Goal: Task Accomplishment & Management: Manage account settings

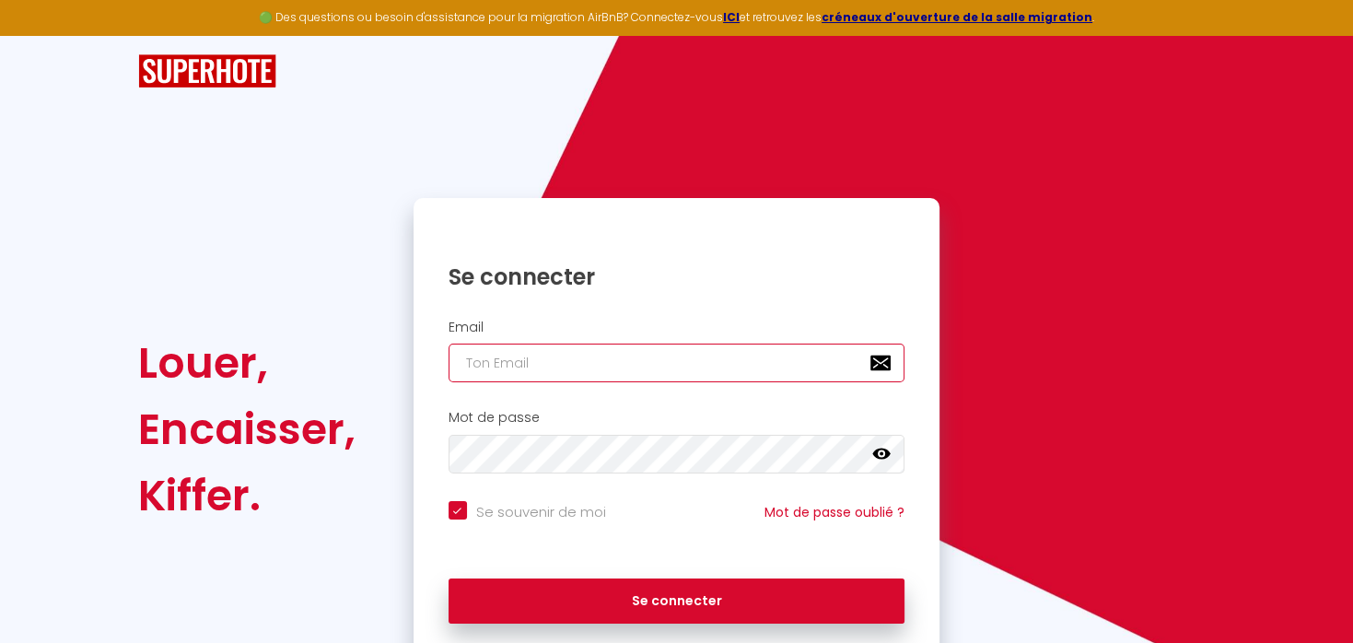
click at [549, 364] on input "email" at bounding box center [676, 362] width 457 height 39
type input "v"
checkbox input "true"
type input "ve"
checkbox input "true"
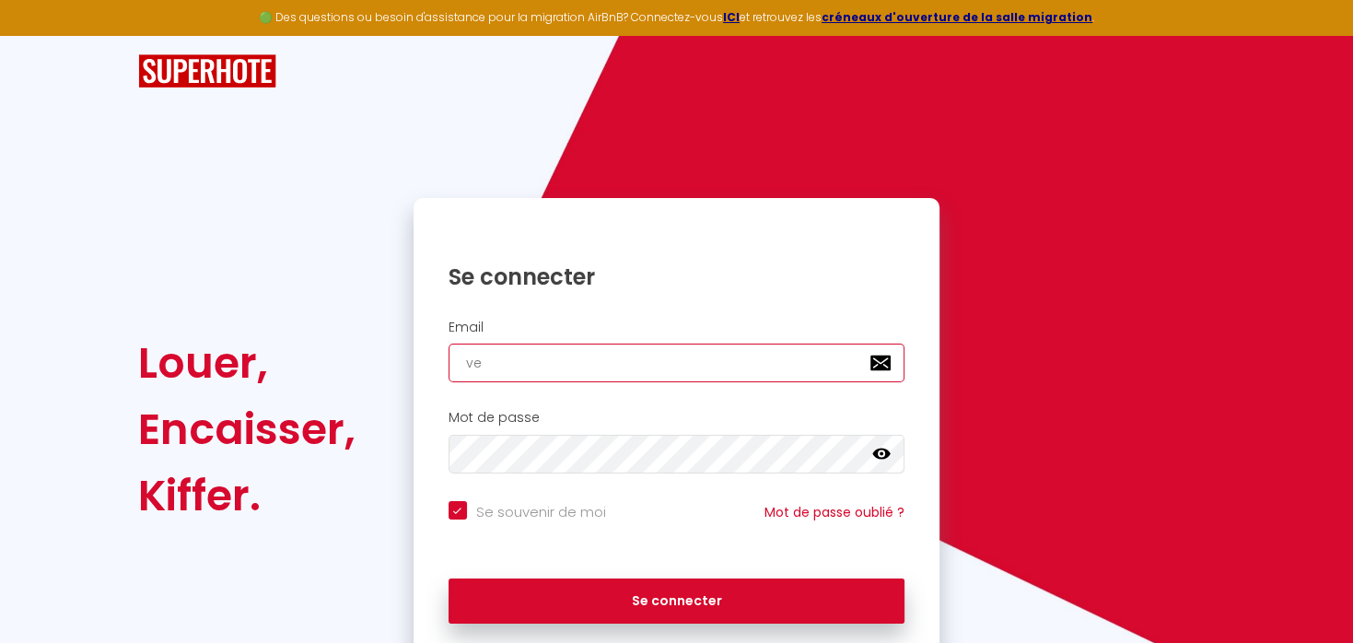
type input "vet"
checkbox input "true"
type input "vett"
checkbox input "true"
type input "vetto"
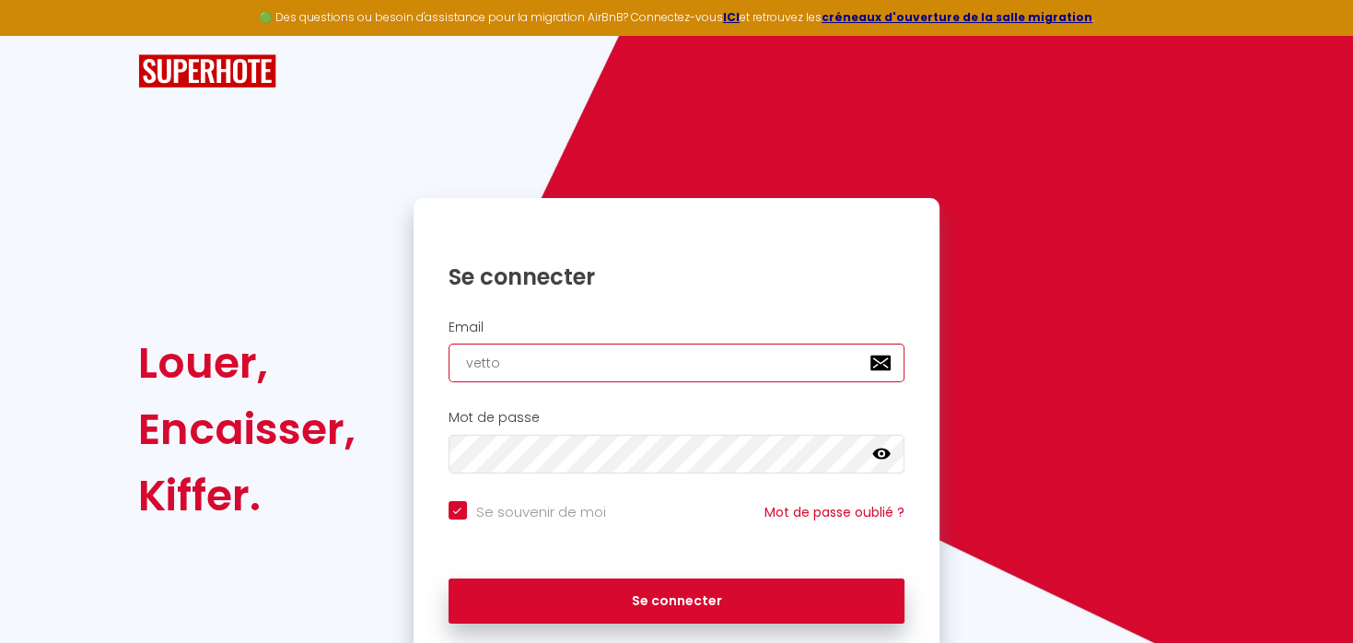
checkbox input "true"
type input "vettor"
checkbox input "true"
type input "vettore"
checkbox input "true"
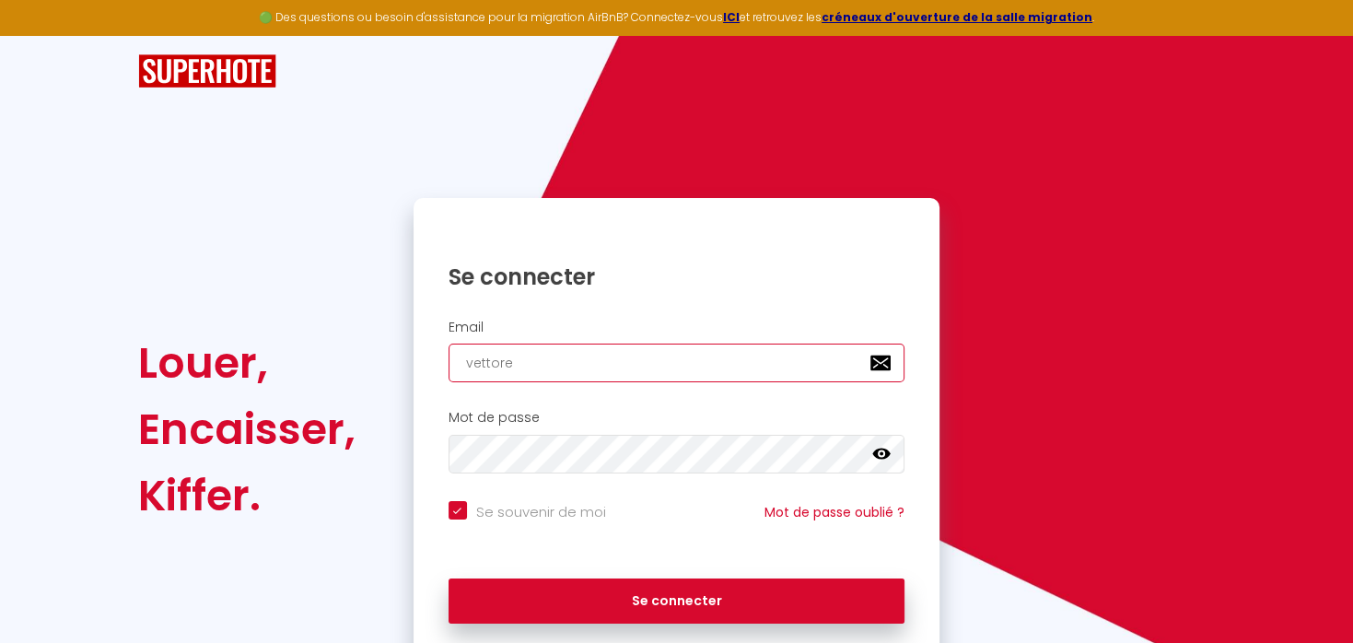
type input "vettoret"
checkbox input "true"
type input "vettorett"
checkbox input "true"
type input "vettoretti"
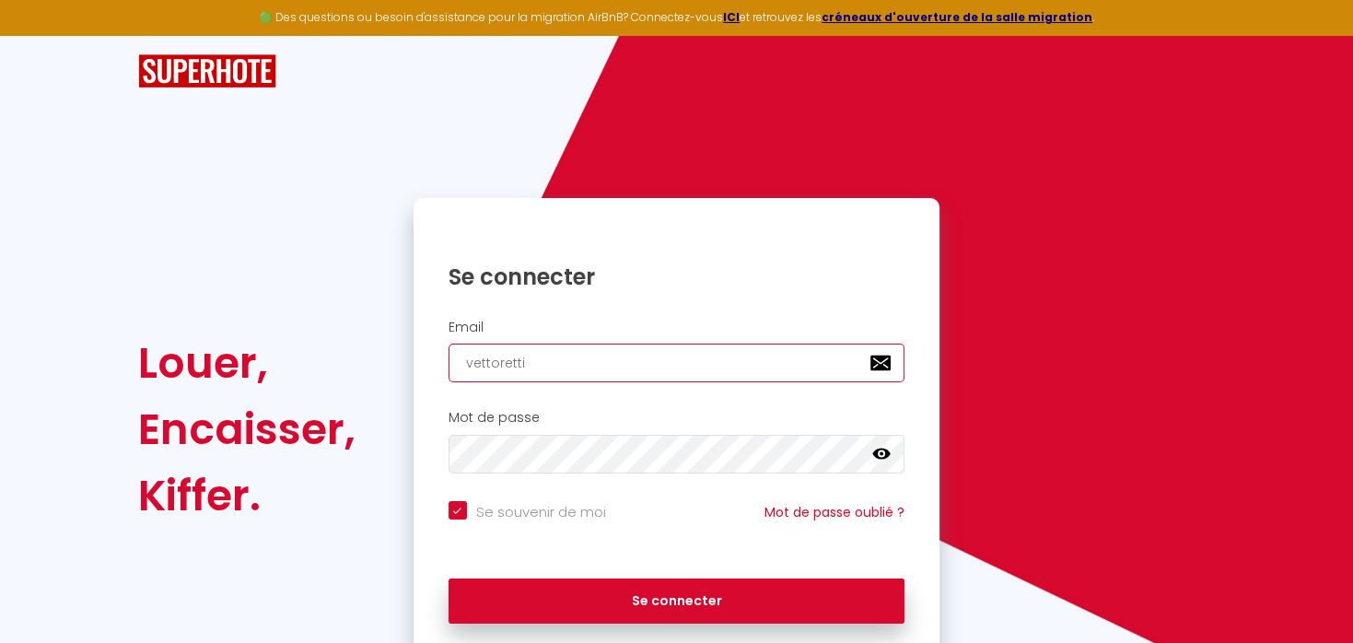
checkbox input "true"
type input "vettoretti."
checkbox input "true"
type input "vettoretti.p"
checkbox input "true"
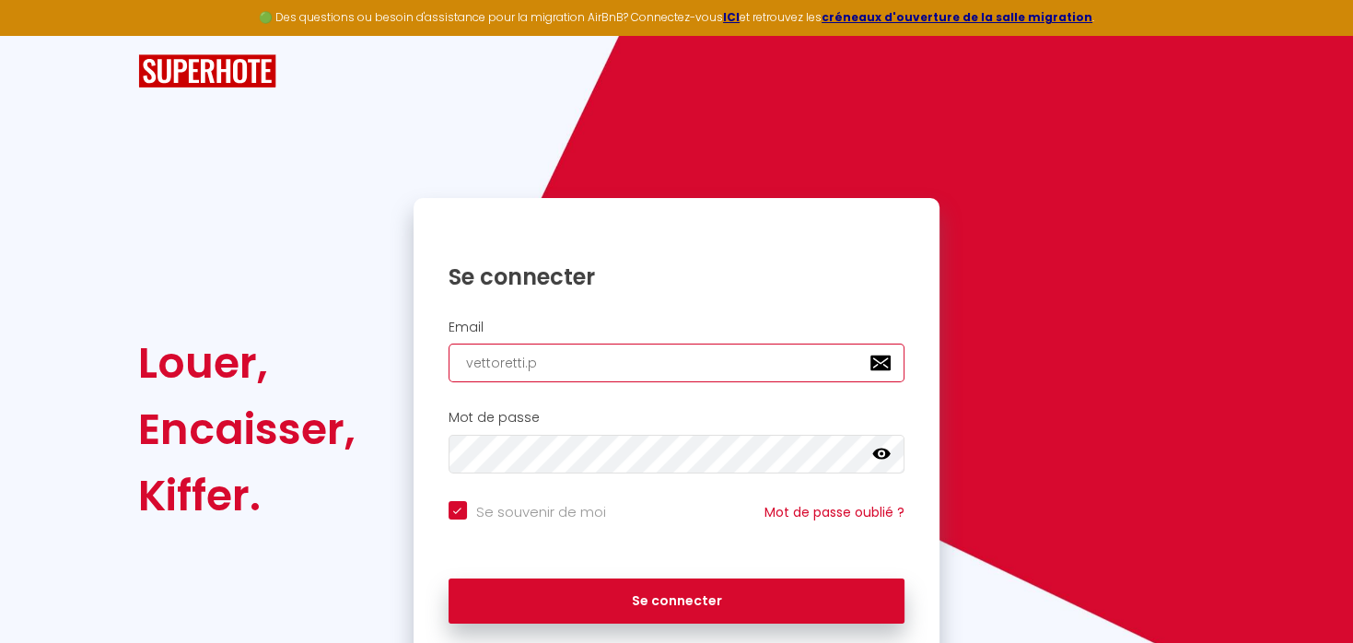
type input "[DOMAIN_NAME]"
checkbox input "true"
type input "vettoretti.paz"
checkbox input "true"
type input "vettoretti.pazc"
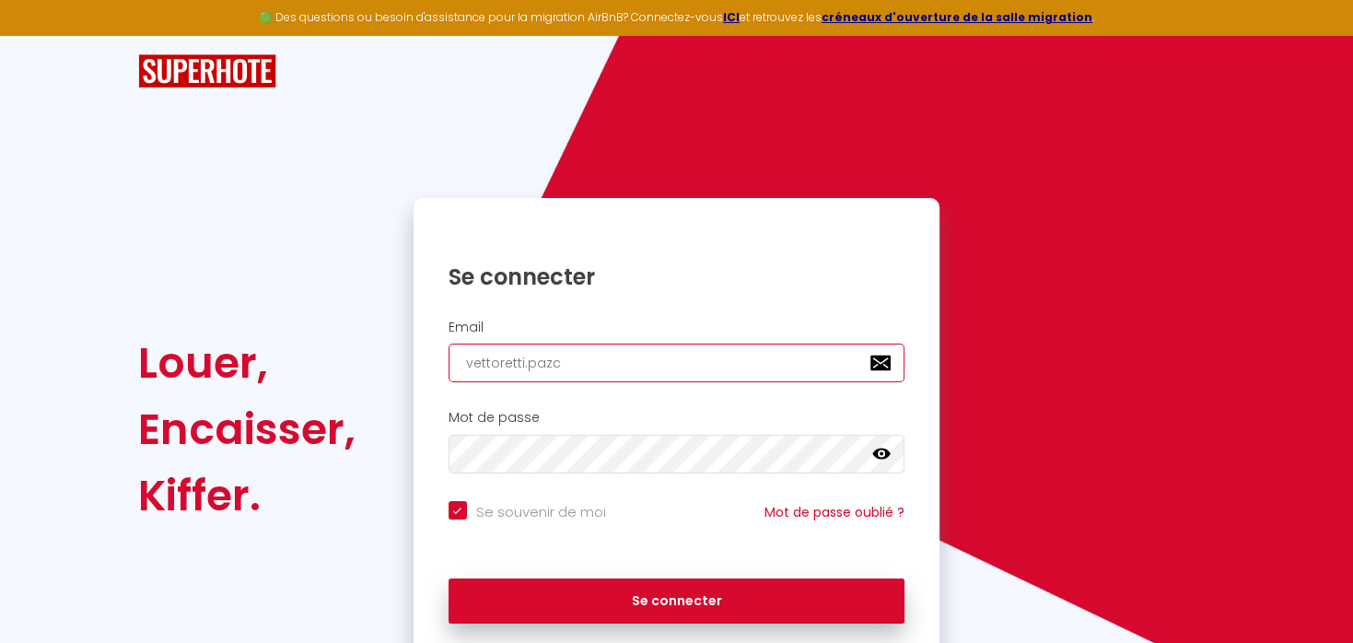
checkbox input "true"
type input "vettoretti.pazcc"
checkbox input "true"
type input "vettoretti.pazc"
checkbox input "true"
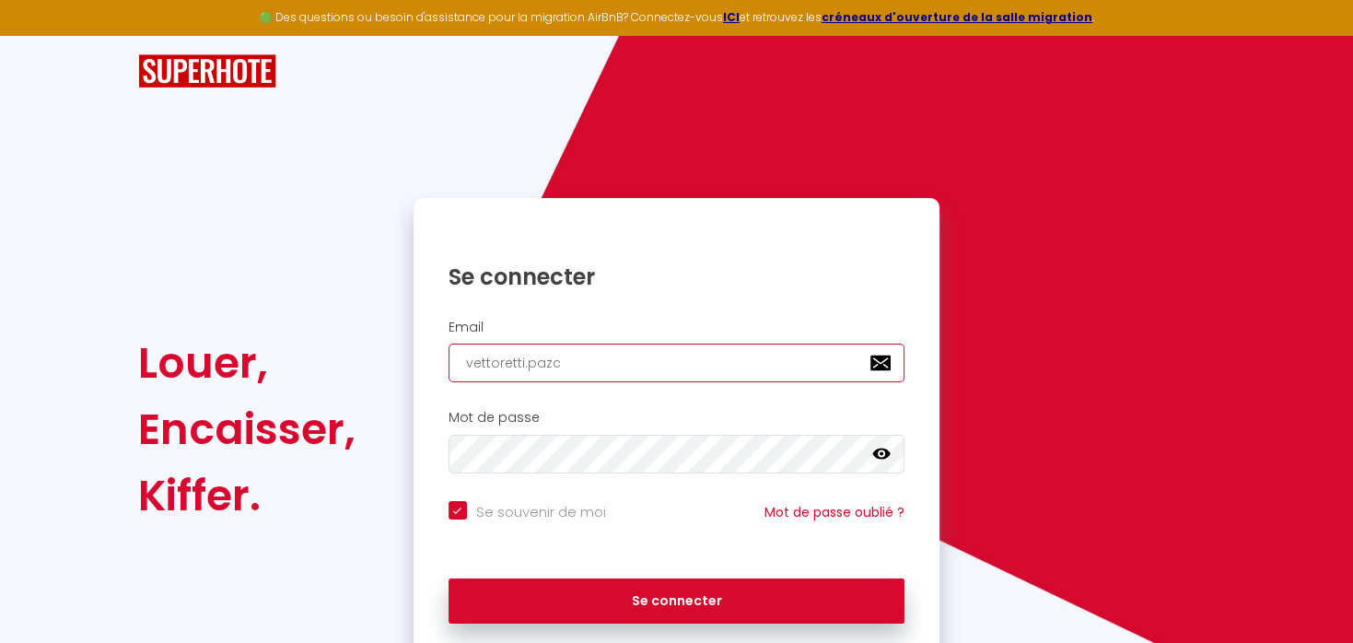
type input "vettoretti.paz"
checkbox input "true"
type input "[DOMAIN_NAME]"
checkbox input "true"
type input "vettoretti.pas"
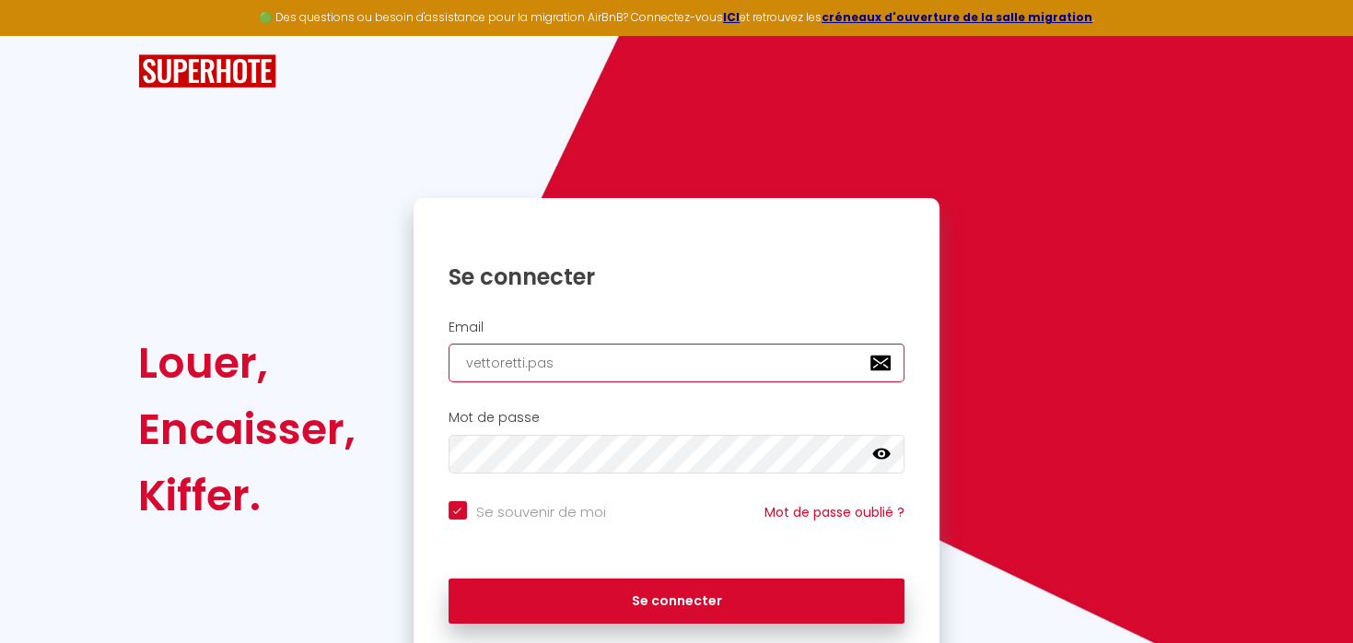
checkbox input "true"
type input "vettoretti.pasc"
checkbox input "true"
type input "vettoretti.pasca"
checkbox input "true"
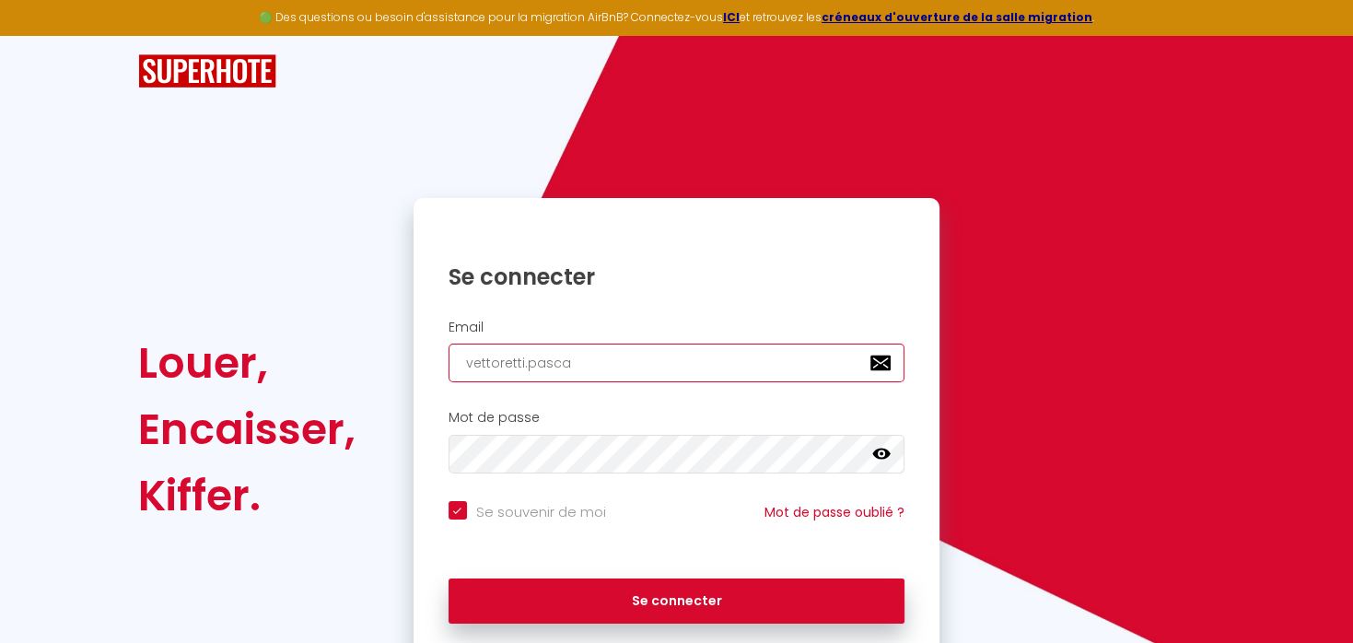
type input "vettoretti.[PERSON_NAME]"
checkbox input "true"
type input "vettoretti.pascal@"
checkbox input "true"
type input "vettoretti.pascal@o"
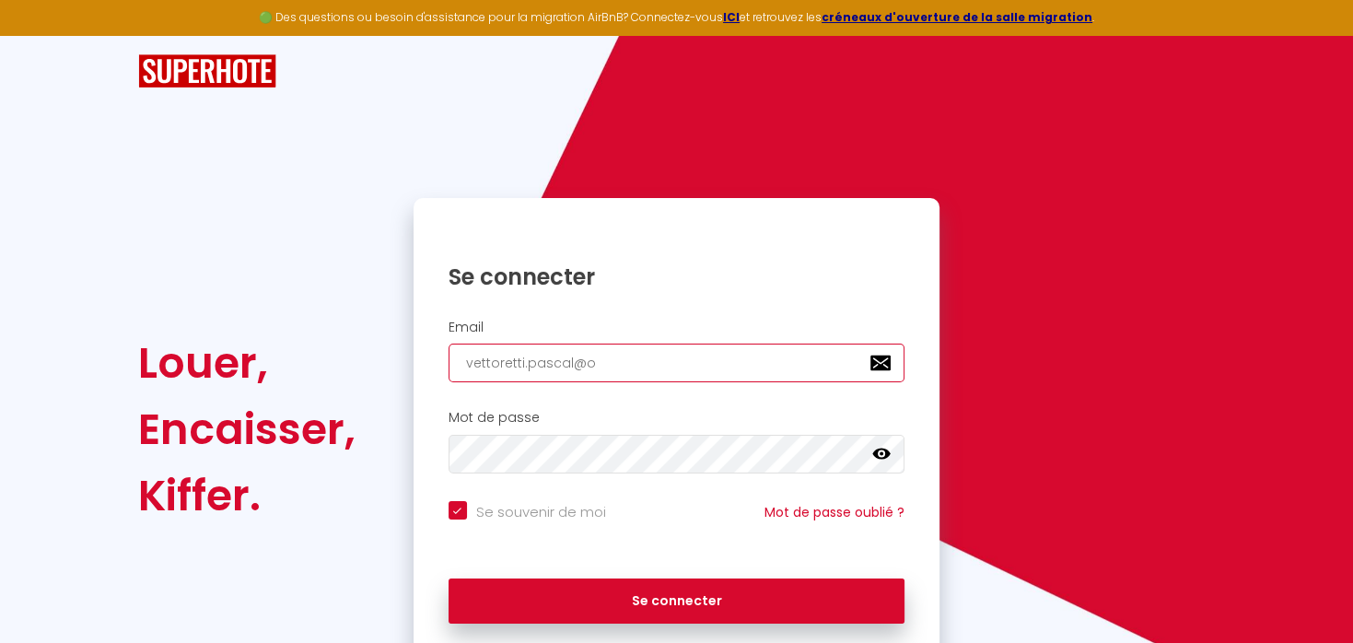
checkbox input "true"
type input "vettoretti.pascal@or"
checkbox input "true"
type input "vettoretti.pascal@ora"
checkbox input "true"
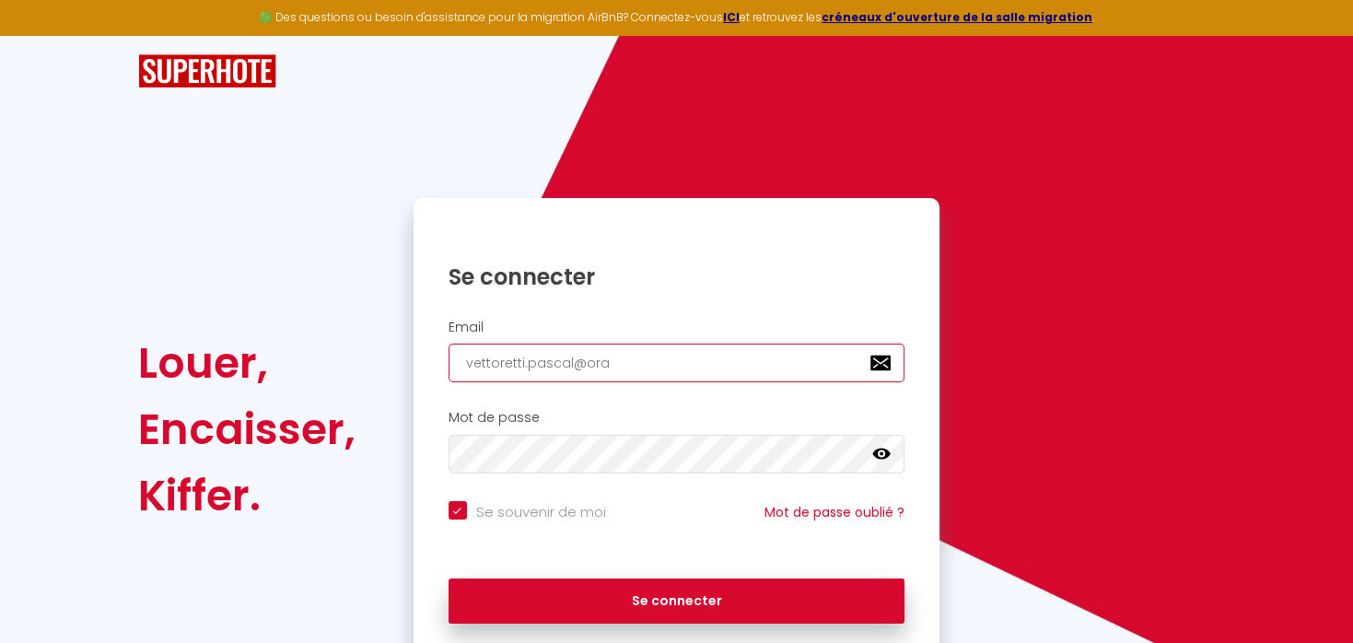
type input "vettoretti.pascal@oran"
checkbox input "true"
type input "vettoretti.pascal@orang"
checkbox input "true"
type input "[EMAIL_ADDRESS]"
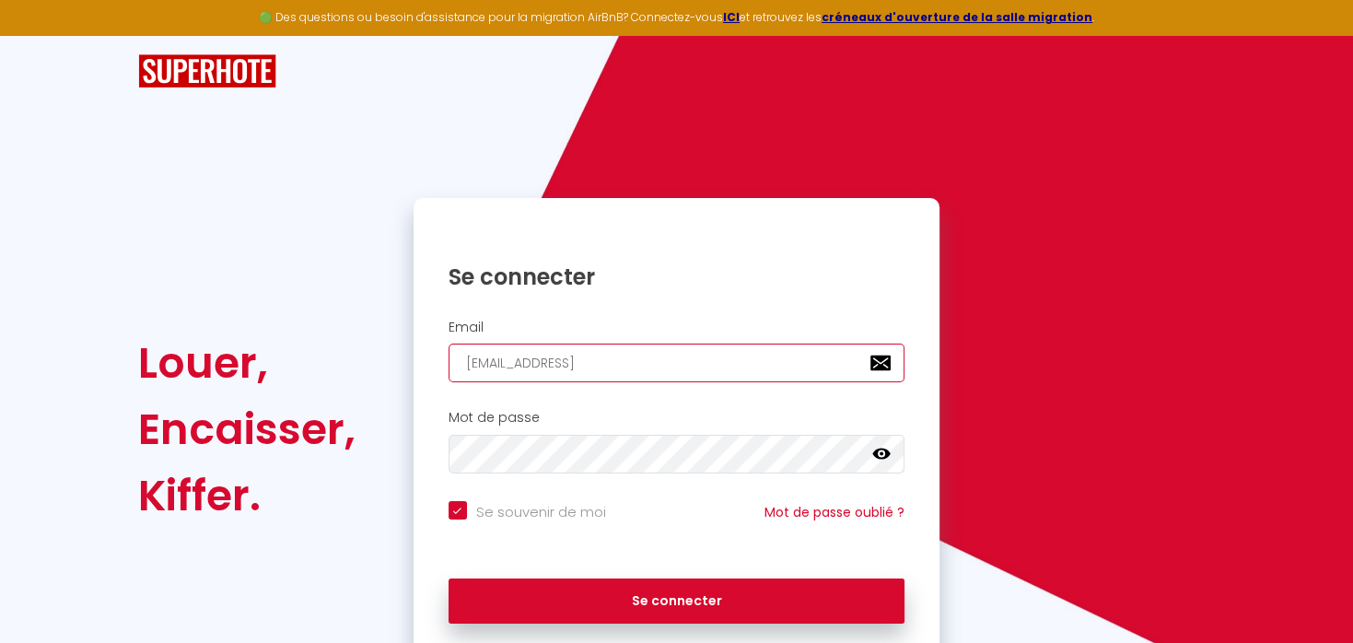
checkbox input "true"
type input "[EMAIL_ADDRESS]."
checkbox input "true"
type input "vettoretti.pascal@orange.f"
checkbox input "true"
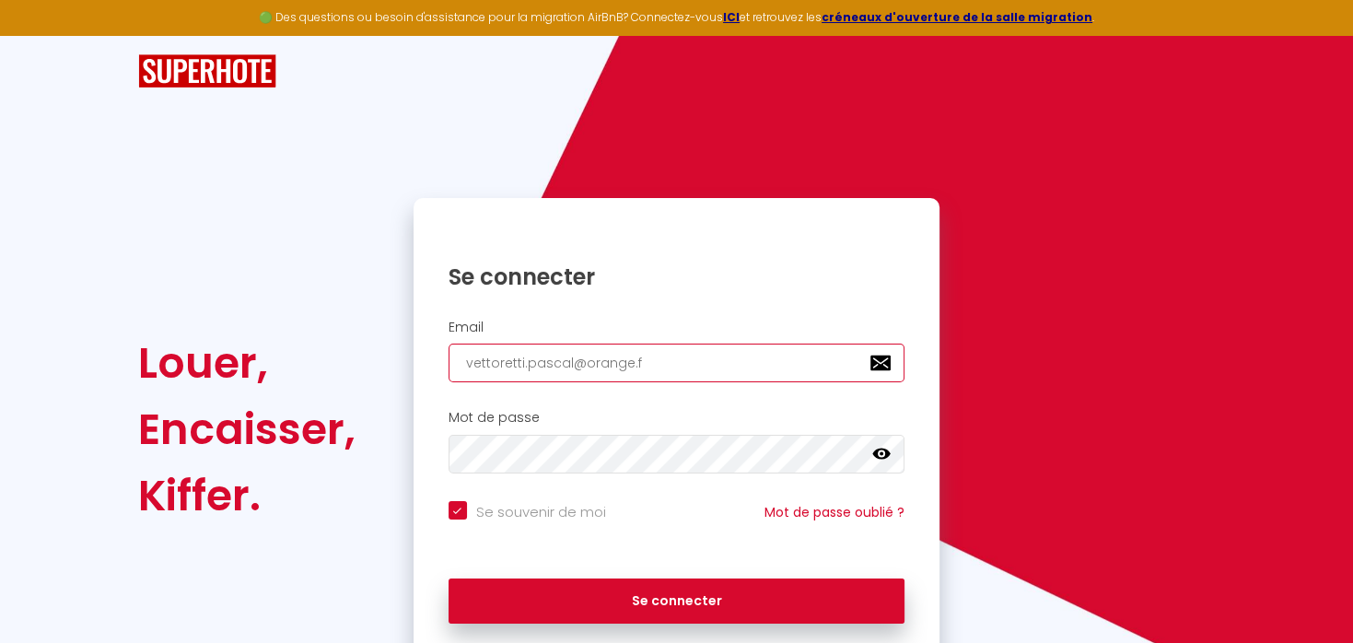
type input "[EMAIL_ADDRESS][DOMAIN_NAME]"
checkbox input "true"
type input "[EMAIL_ADDRESS][DOMAIN_NAME]"
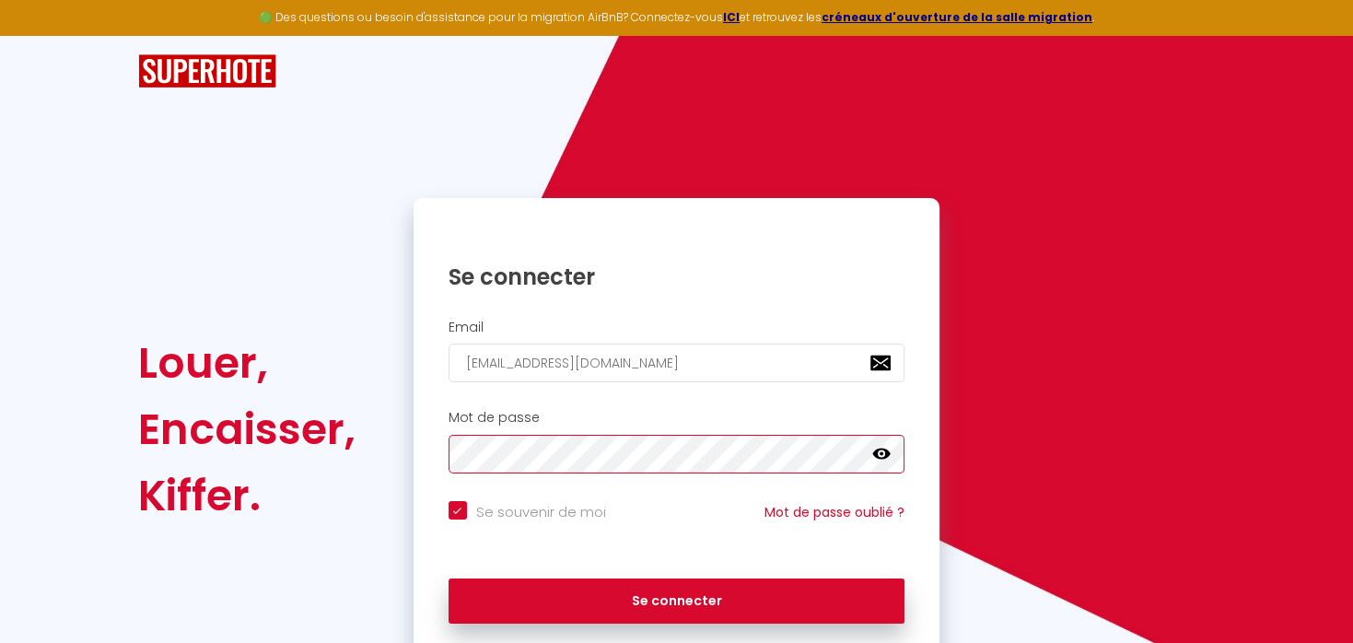
click at [448, 578] on button "Se connecter" at bounding box center [676, 601] width 457 height 46
checkbox input "true"
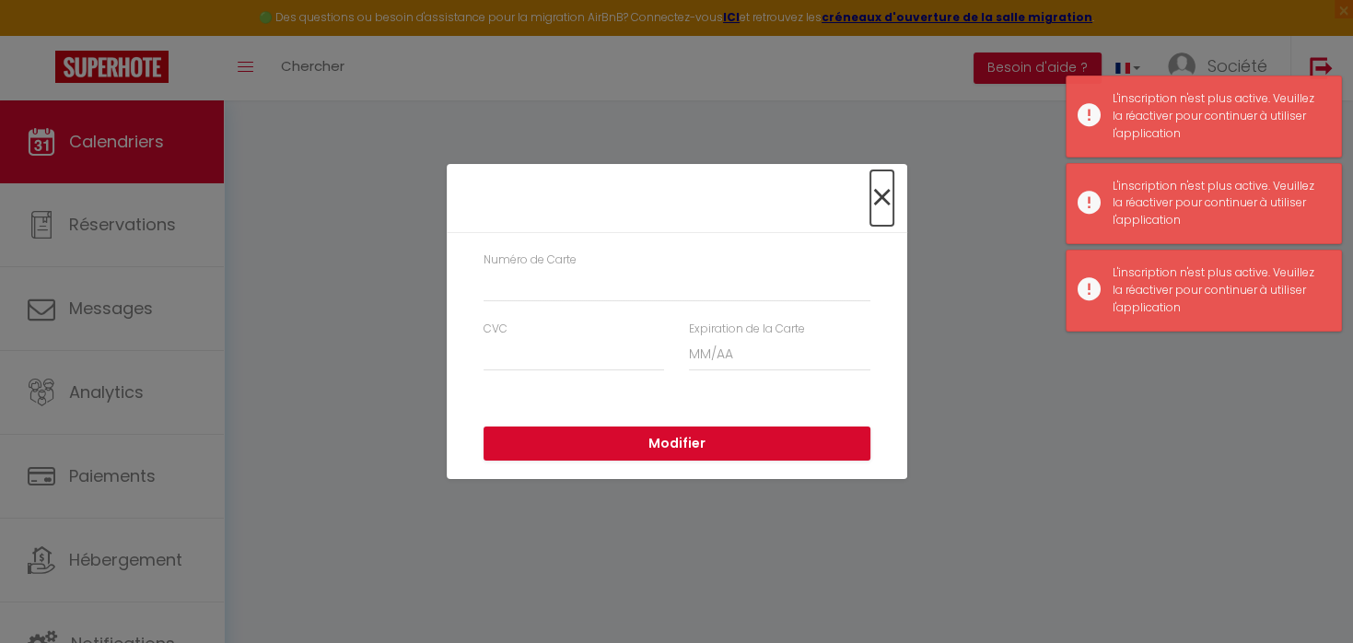
click at [888, 180] on span "×" at bounding box center [881, 197] width 23 height 55
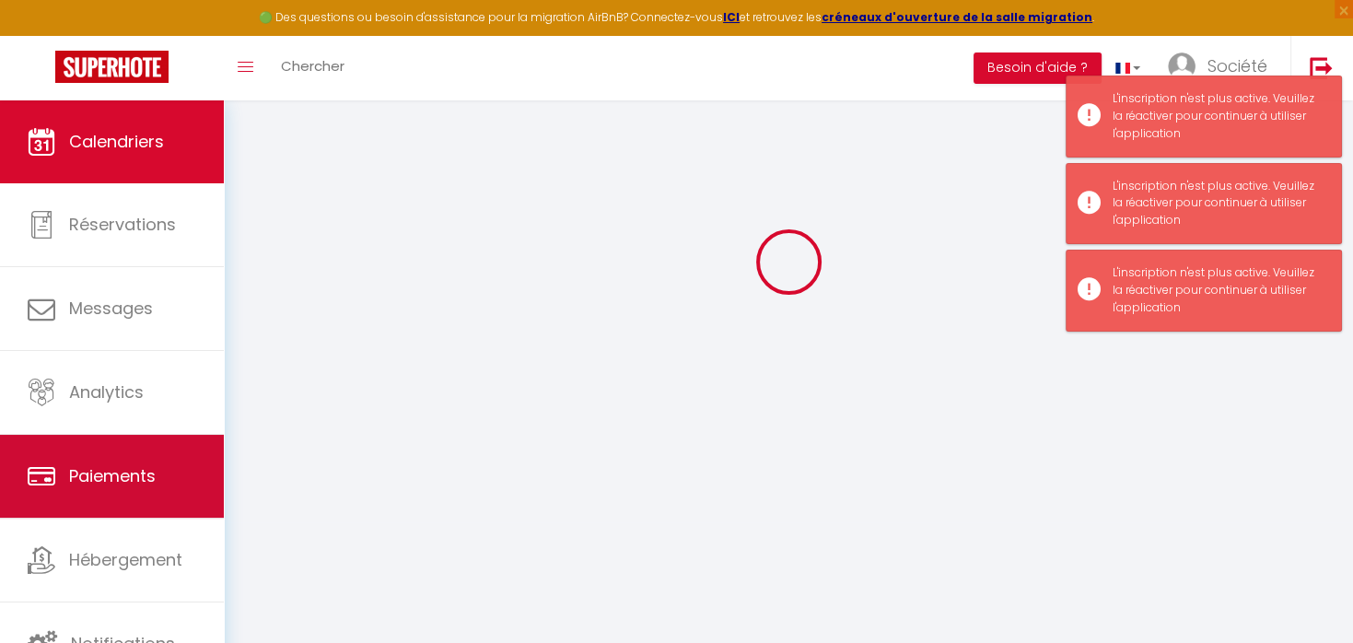
scroll to position [6, 0]
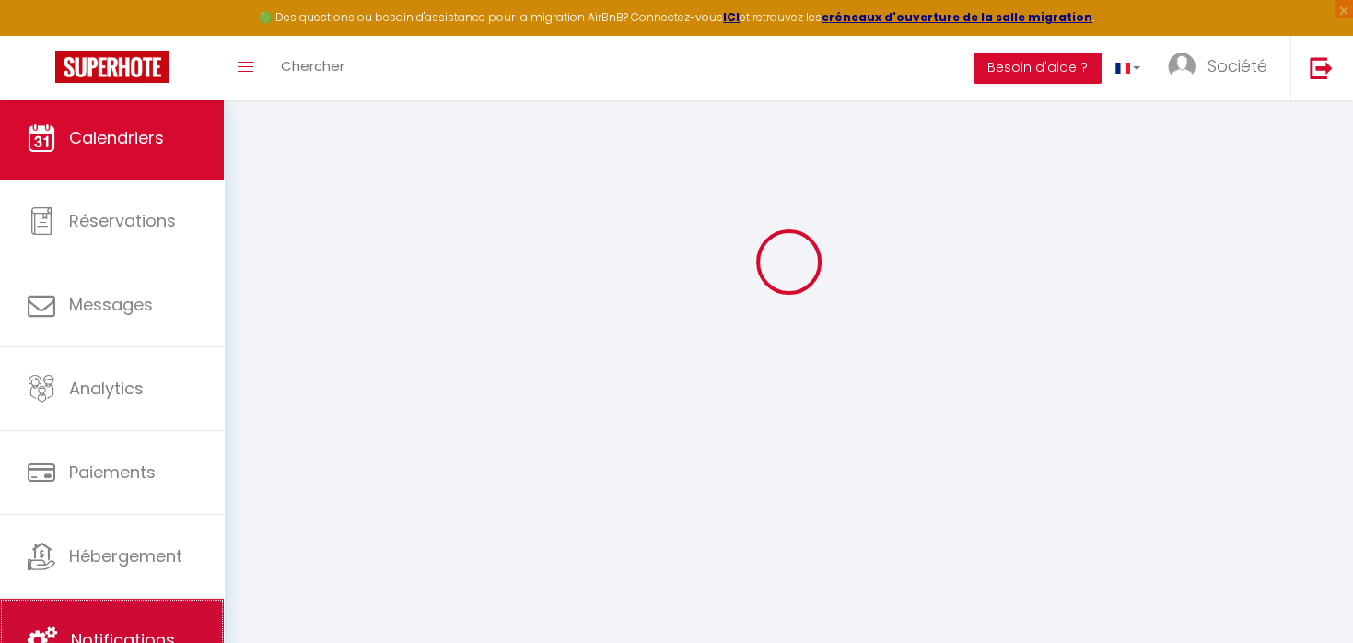
click at [105, 637] on span "Notifications" at bounding box center [123, 639] width 104 height 23
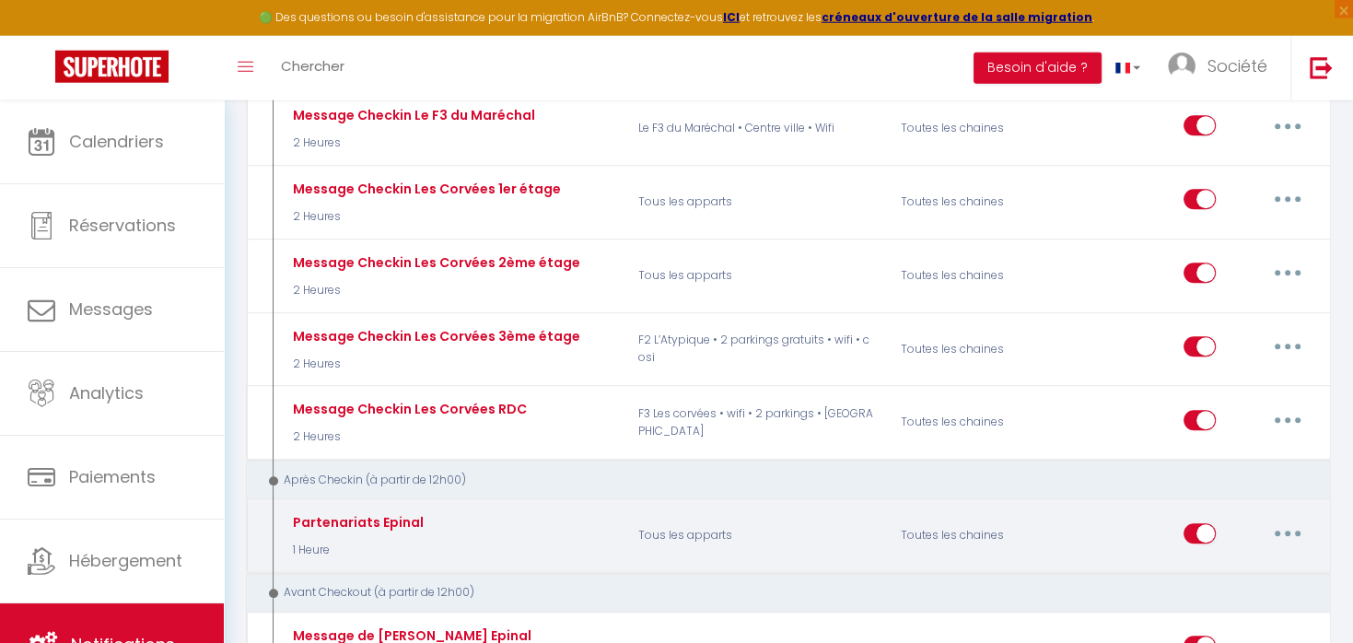
scroll to position [1069, 0]
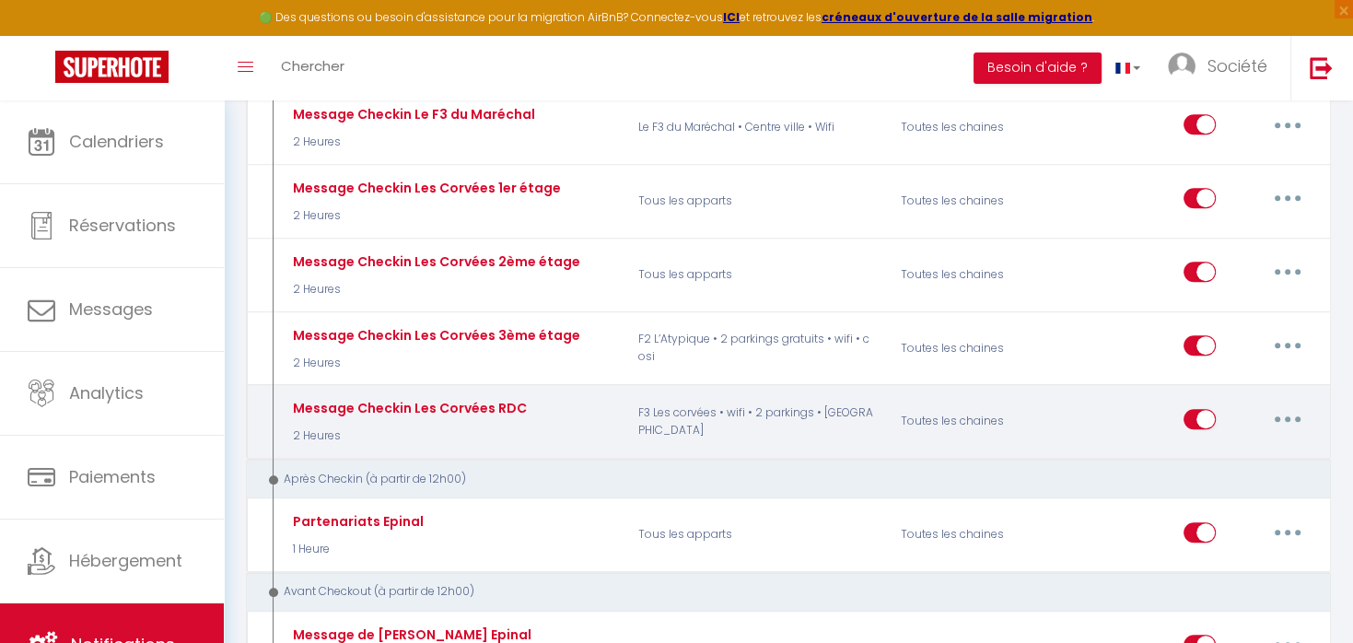
click at [1280, 404] on button "button" at bounding box center [1288, 418] width 52 height 29
click at [1212, 445] on link "Editer" at bounding box center [1239, 460] width 136 height 31
type input "Message Checkin Les Corvées RDC"
select select "2 Heures"
select select
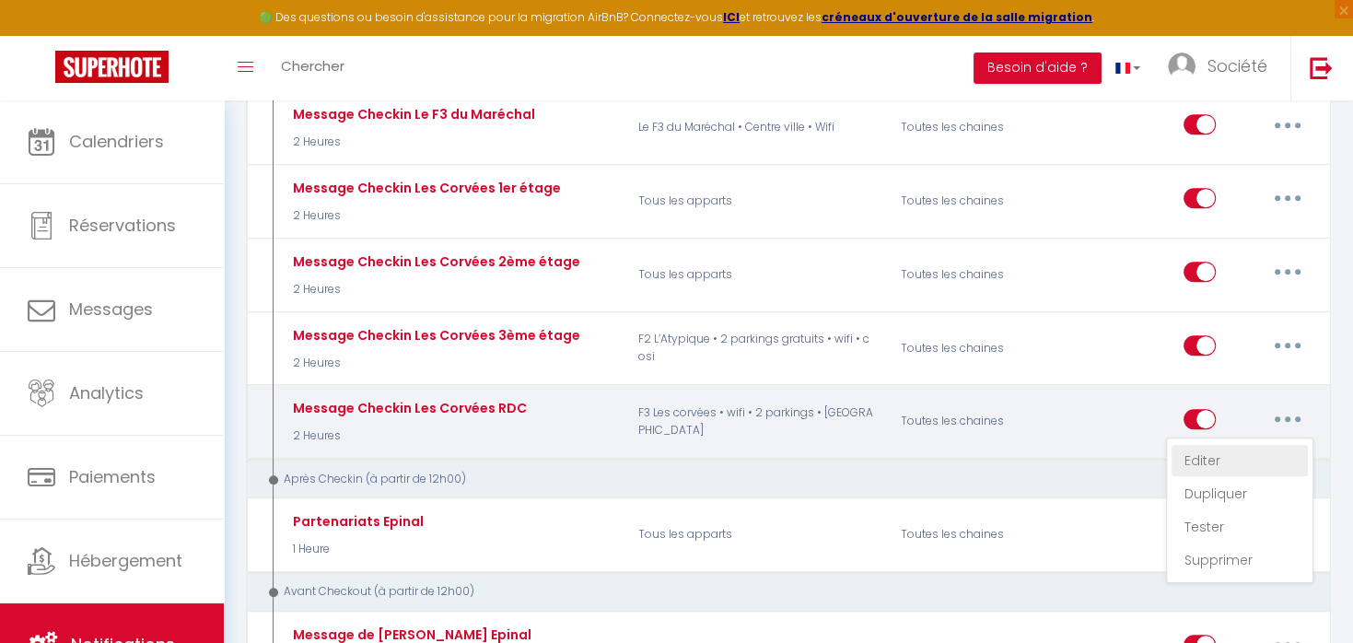
checkbox input "true"
checkbox input "false"
radio input "true"
type input "Message Checkin Les Corvées RDC"
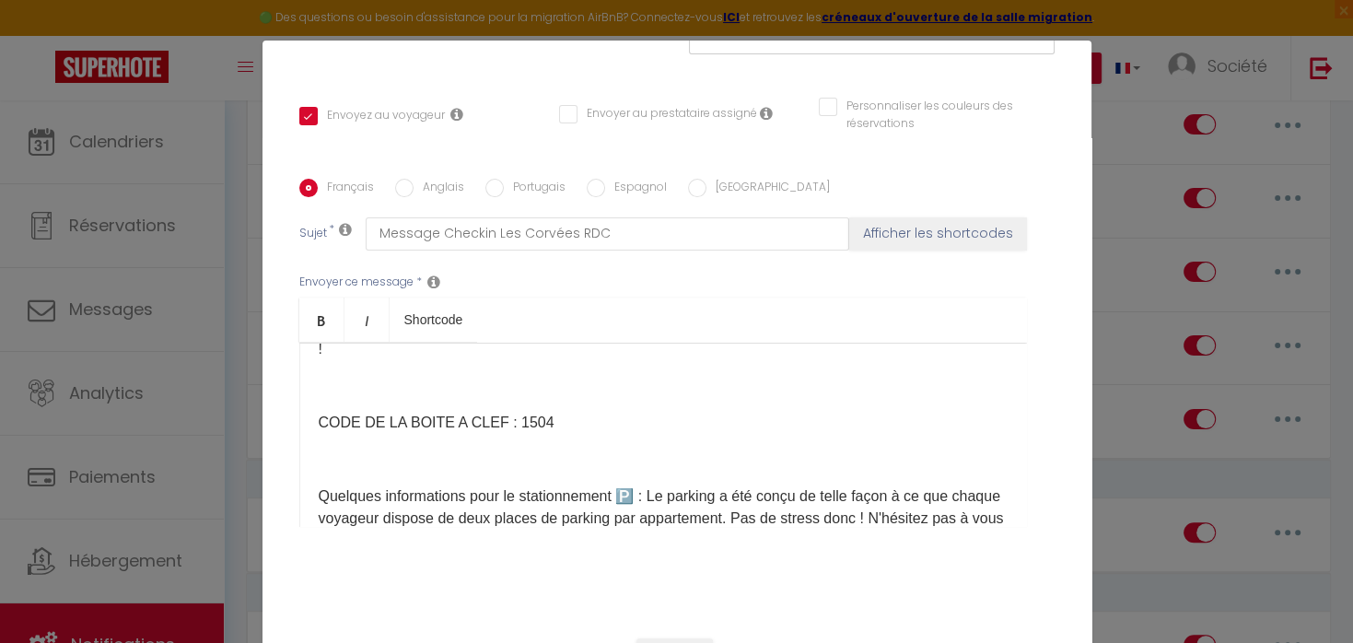
scroll to position [203, 0]
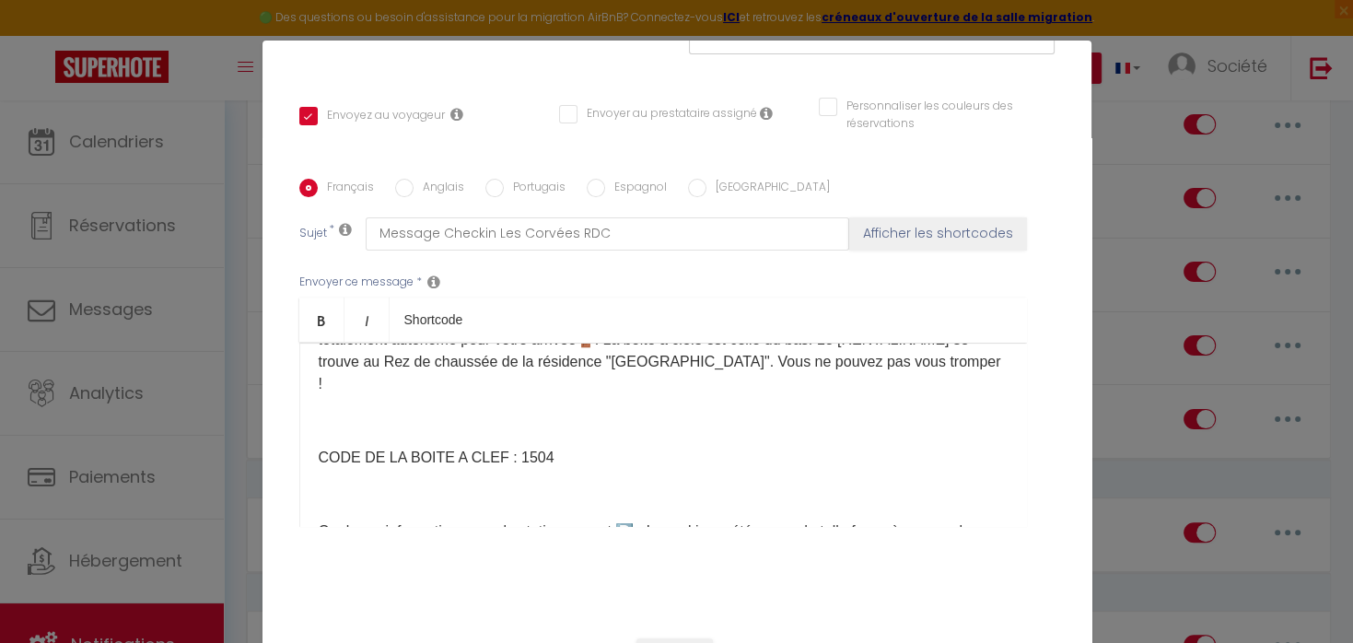
click at [550, 447] on p "CODE DE LA BOITE A CLEF : 1504" at bounding box center [663, 458] width 689 height 22
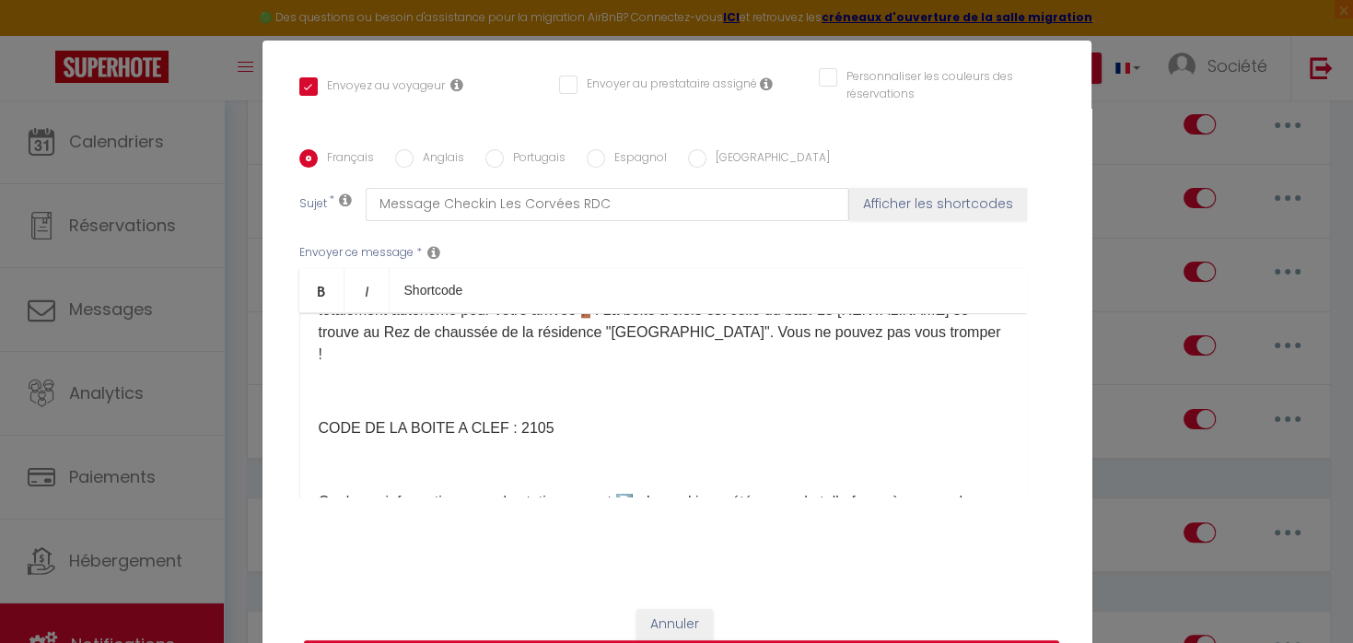
scroll to position [413, 0]
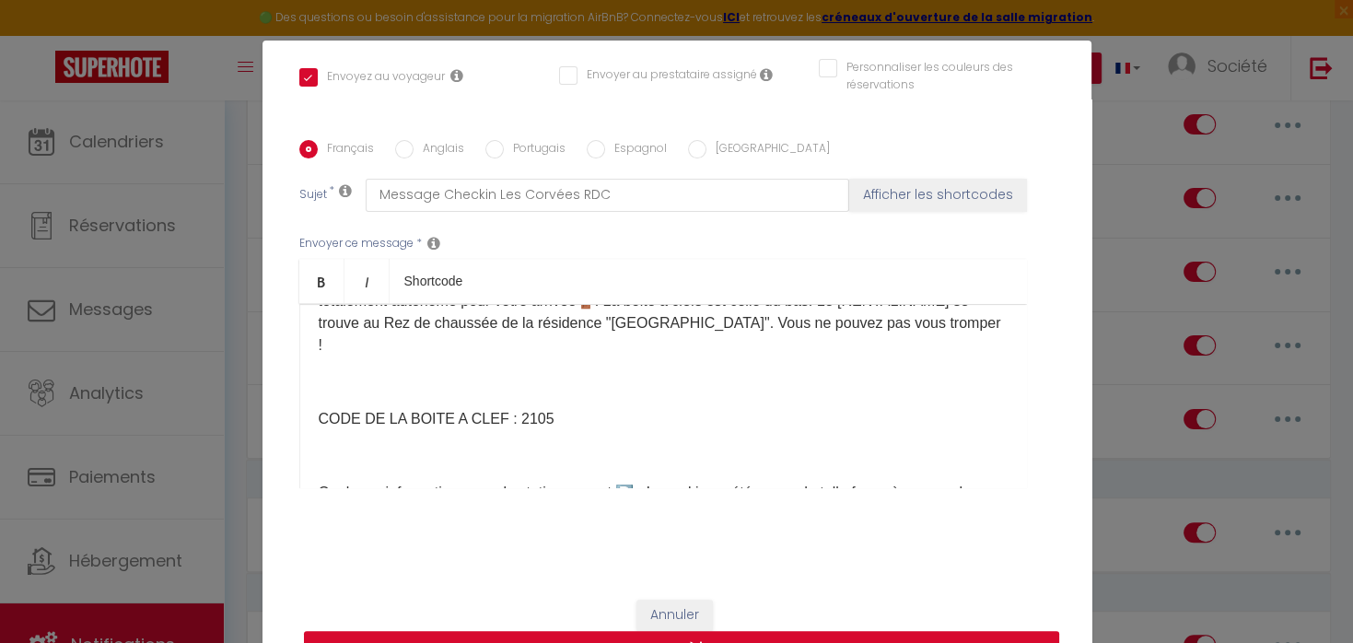
click at [722, 637] on button "Mettre à jour" at bounding box center [681, 648] width 755 height 35
checkbox input "true"
checkbox input "false"
